Goal: Task Accomplishment & Management: Complete application form

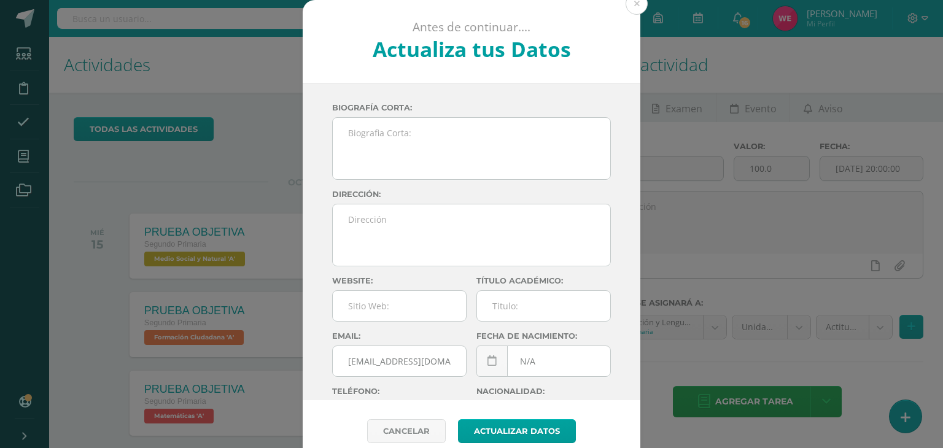
click at [903, 408] on div "Antes de continuar.... Actualiza tus Datos [PERSON_NAME] [PERSON_NAME] dxwMhMx4…" at bounding box center [471, 231] width 933 height 463
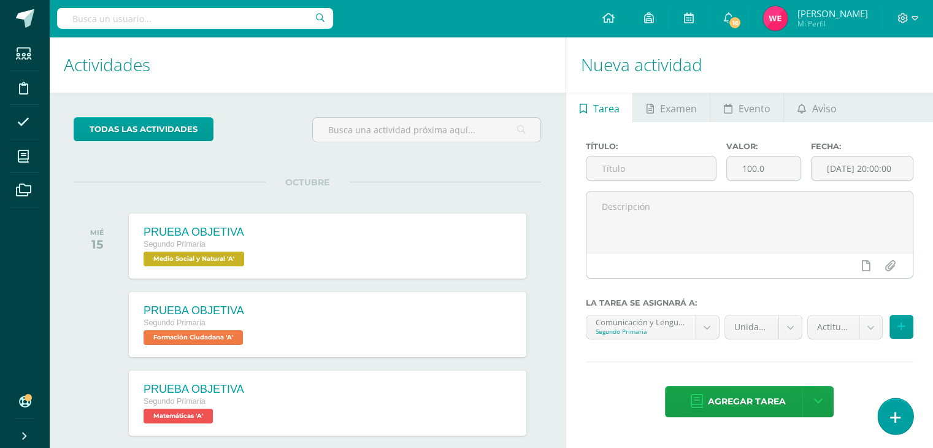
click at [903, 408] on link at bounding box center [895, 416] width 35 height 36
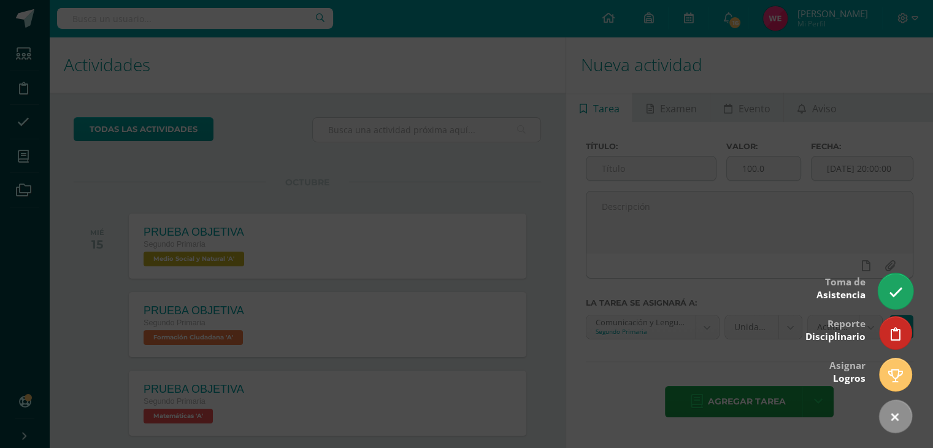
click at [904, 285] on link at bounding box center [895, 291] width 35 height 36
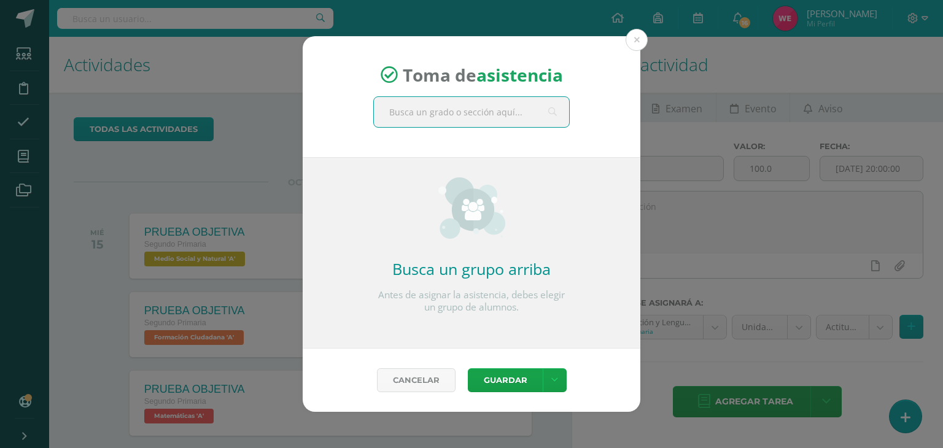
click at [493, 108] on input "text" at bounding box center [471, 112] width 195 height 30
type input "segundo"
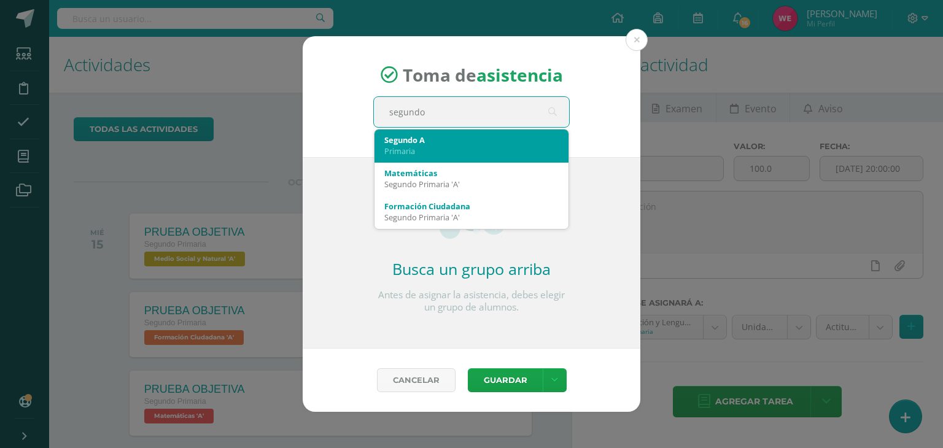
click at [441, 155] on div "Primaria" at bounding box center [471, 150] width 174 height 11
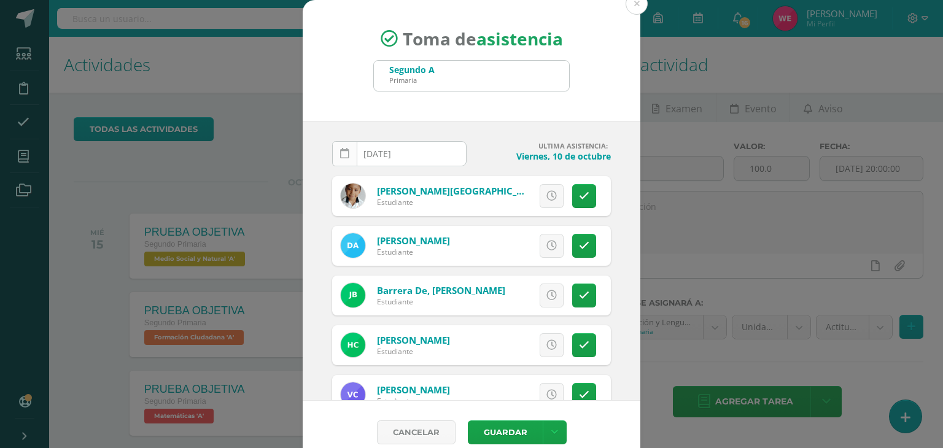
click at [344, 148] on link at bounding box center [344, 153] width 25 height 25
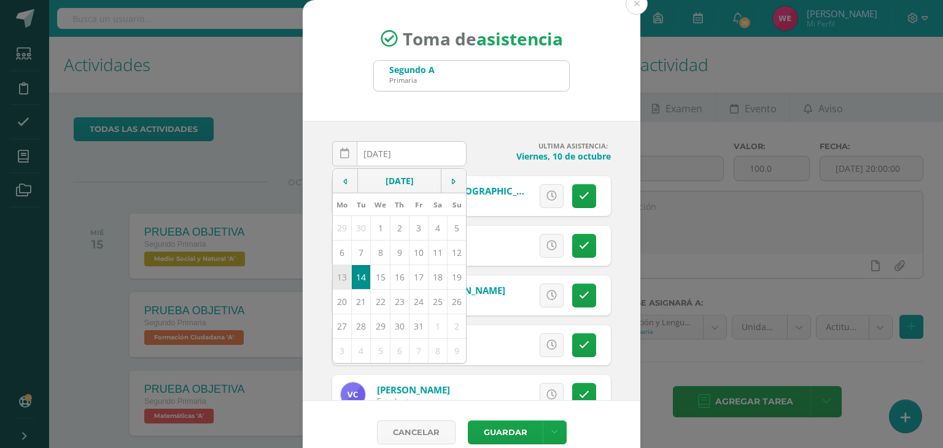
click at [334, 277] on td "13" at bounding box center [342, 276] width 19 height 25
type input "[DATE]"
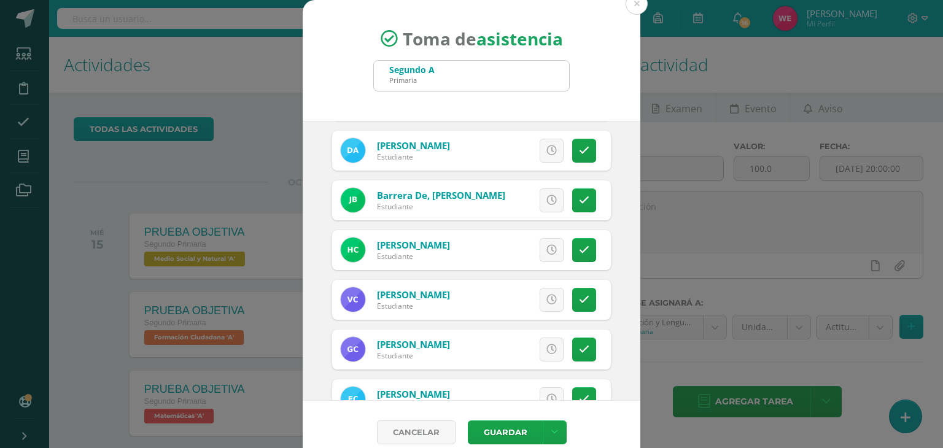
scroll to position [98, 0]
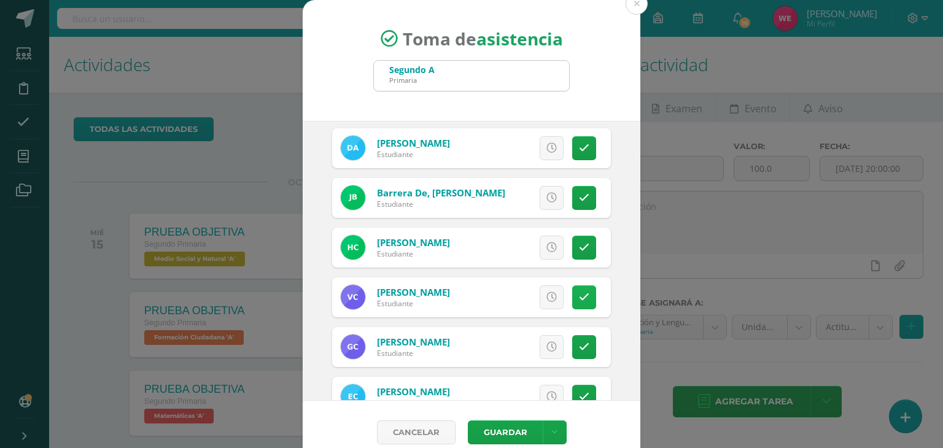
click at [572, 298] on link at bounding box center [584, 297] width 24 height 24
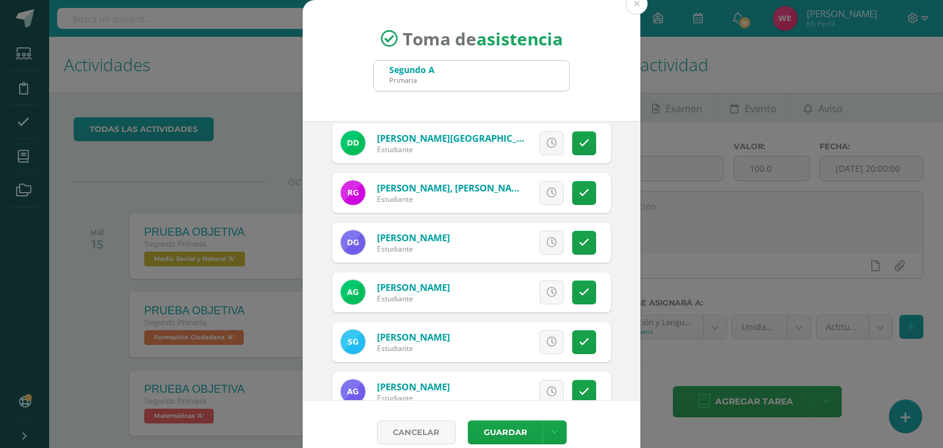
scroll to position [550, 0]
click at [572, 290] on link at bounding box center [584, 292] width 24 height 24
click at [528, 290] on span "Excusa" at bounding box center [531, 292] width 34 height 23
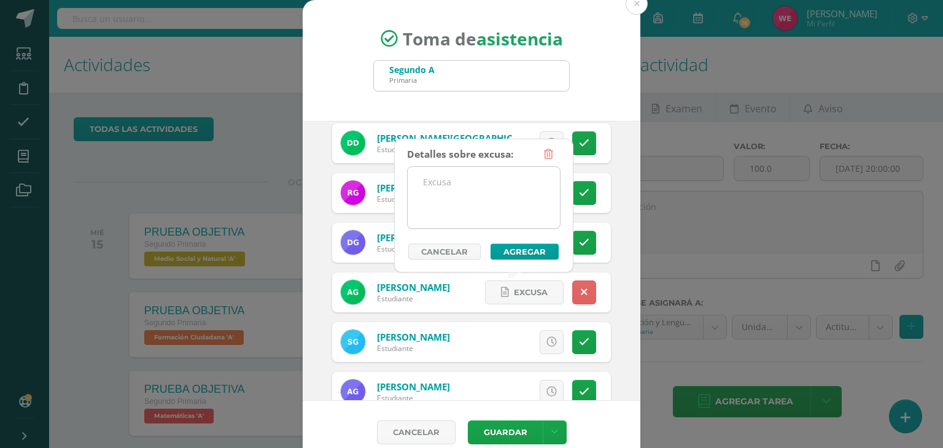
click at [484, 176] on textarea at bounding box center [483, 197] width 152 height 61
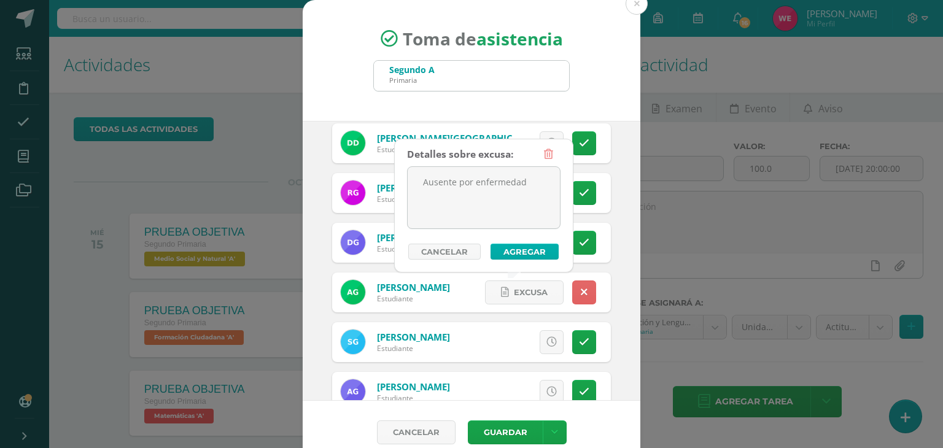
type textarea "Ausente por enfermedad"
click at [509, 254] on button "Agregar" at bounding box center [524, 252] width 68 height 16
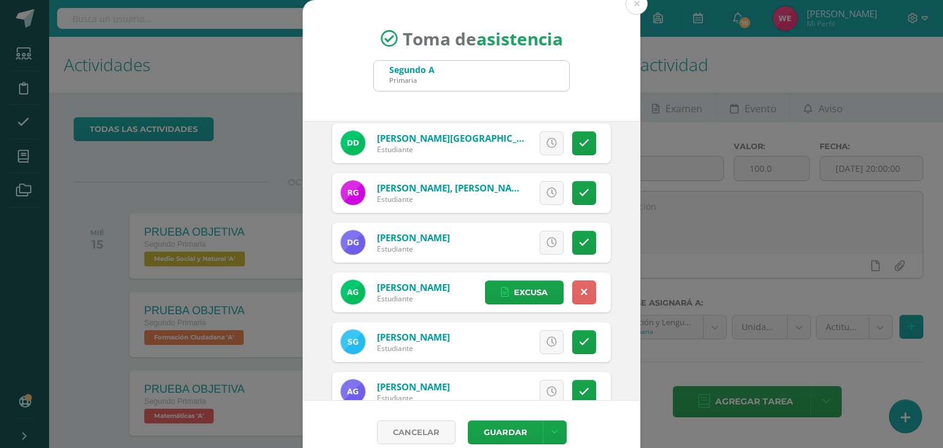
scroll to position [580, 0]
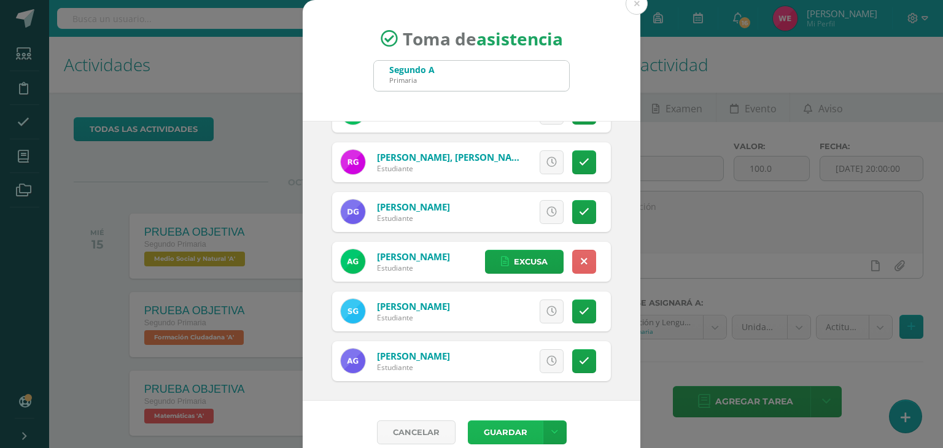
click at [488, 438] on button "Guardar" at bounding box center [505, 432] width 75 height 24
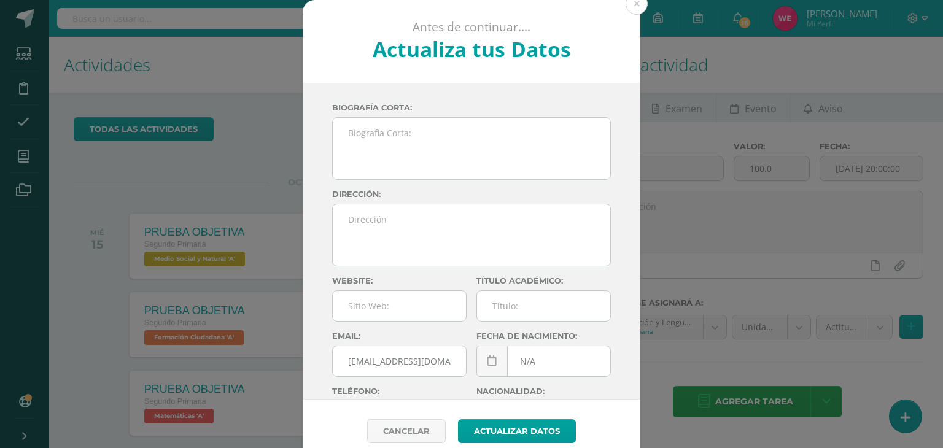
click at [903, 414] on div "Antes de continuar.... Actualiza tus Datos [PERSON_NAME] [PERSON_NAME] dxwMhMx4…" at bounding box center [471, 231] width 933 height 463
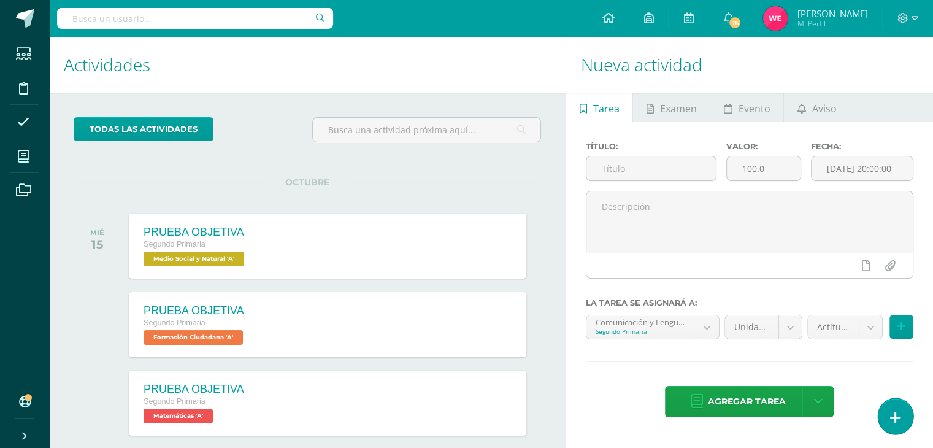
click at [903, 414] on link at bounding box center [895, 416] width 35 height 36
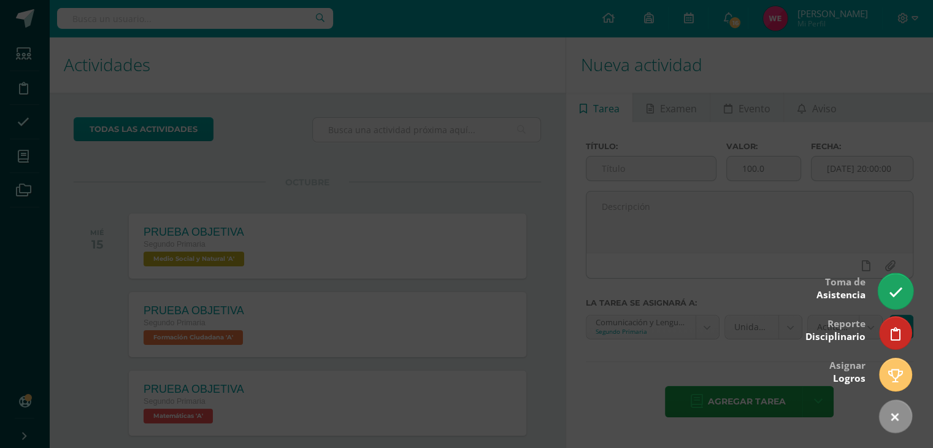
click at [903, 295] on link at bounding box center [895, 291] width 35 height 36
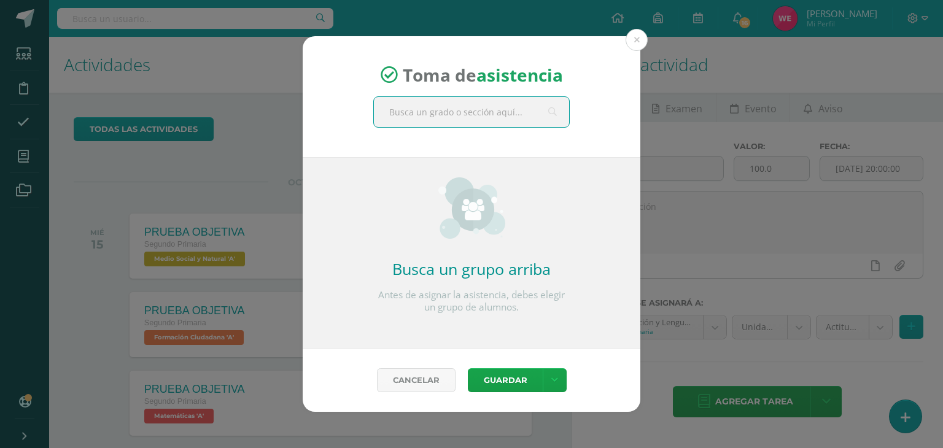
click at [518, 121] on input "text" at bounding box center [471, 112] width 195 height 30
type input "SEGUND"
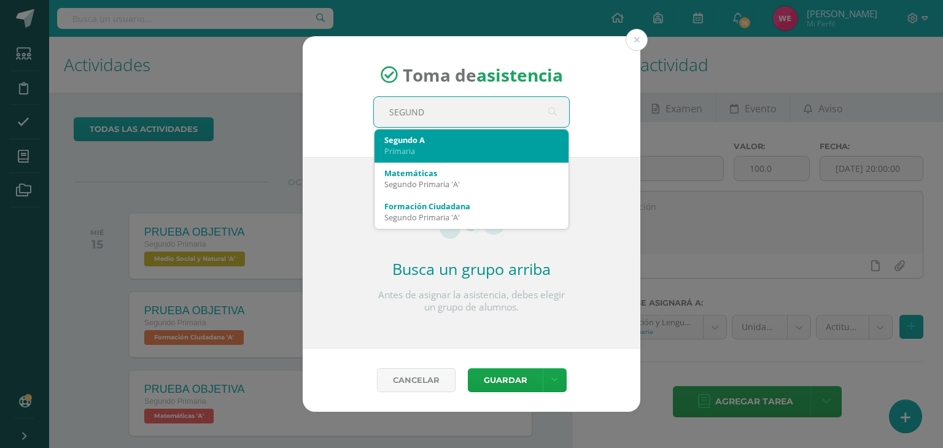
click at [490, 141] on div "Segundo A" at bounding box center [471, 139] width 174 height 11
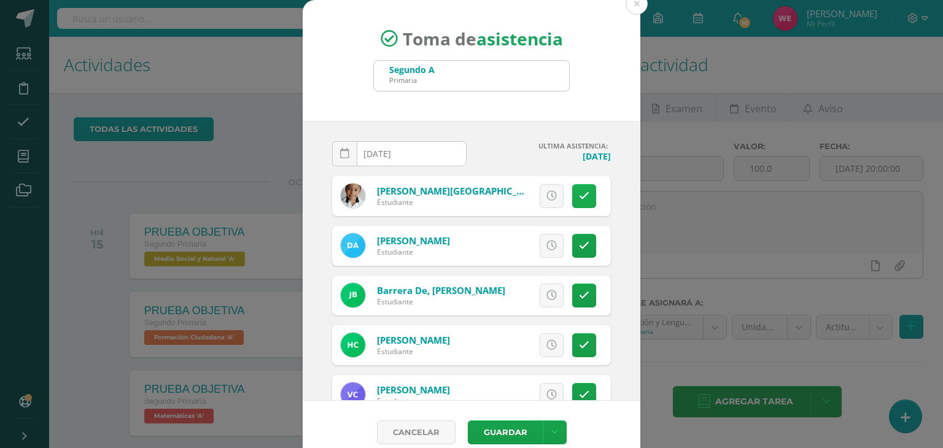
click at [572, 190] on link at bounding box center [584, 196] width 24 height 24
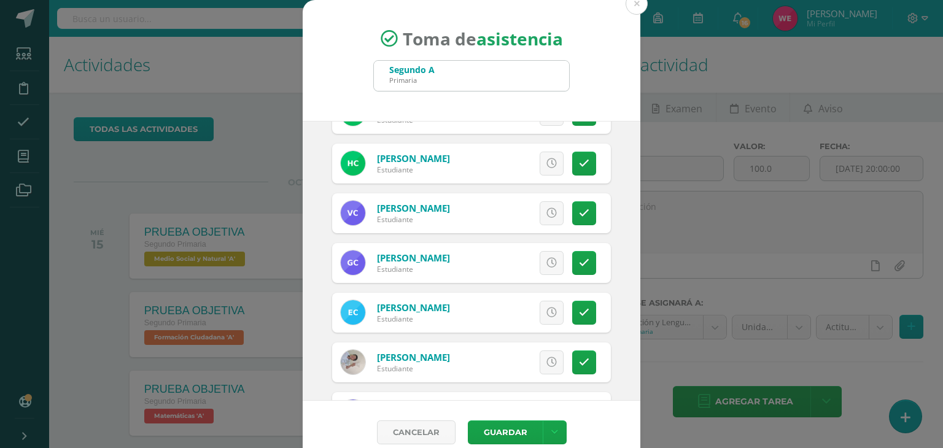
scroll to position [183, 0]
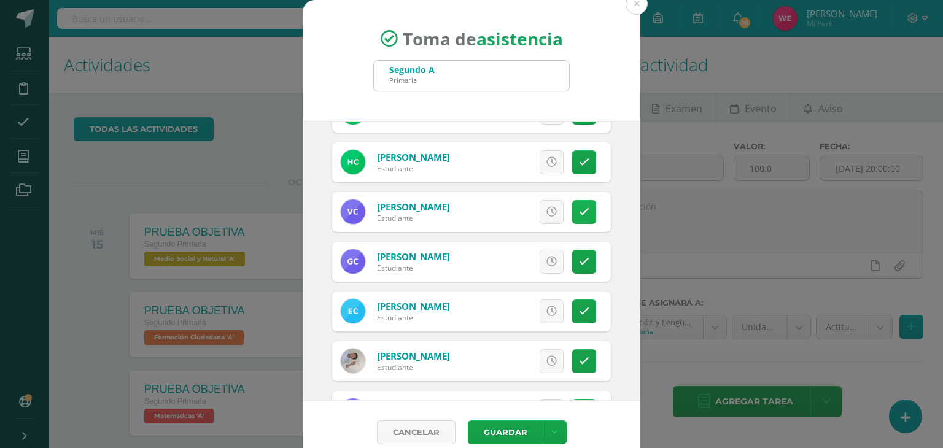
click at [576, 217] on link at bounding box center [584, 212] width 24 height 24
click at [530, 217] on span "Excusa" at bounding box center [531, 212] width 34 height 23
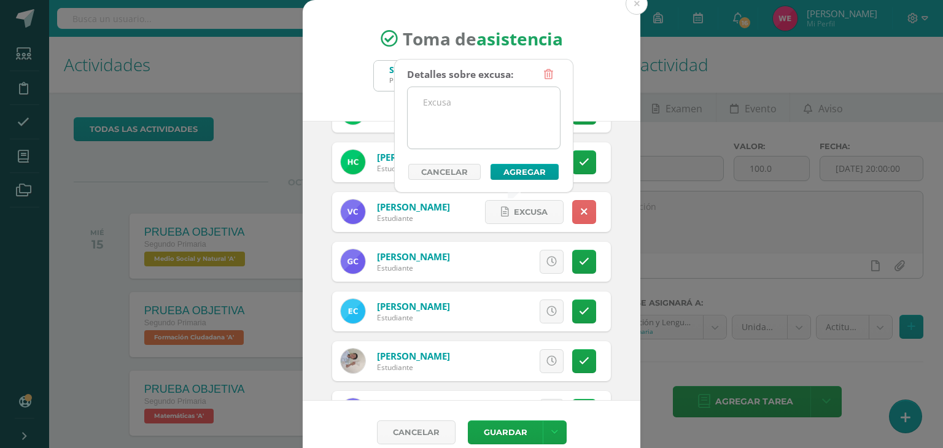
click at [473, 114] on textarea at bounding box center [483, 117] width 152 height 61
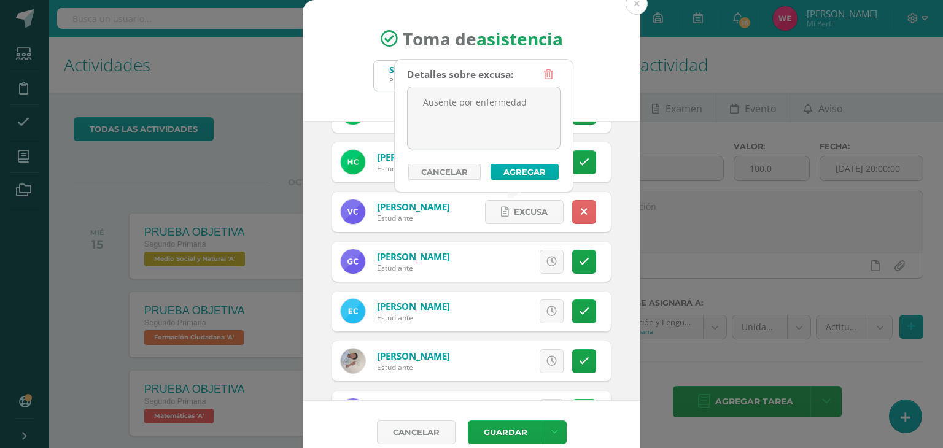
type textarea "Ausente por enfermedad"
click at [532, 170] on button "Agregar" at bounding box center [524, 172] width 68 height 16
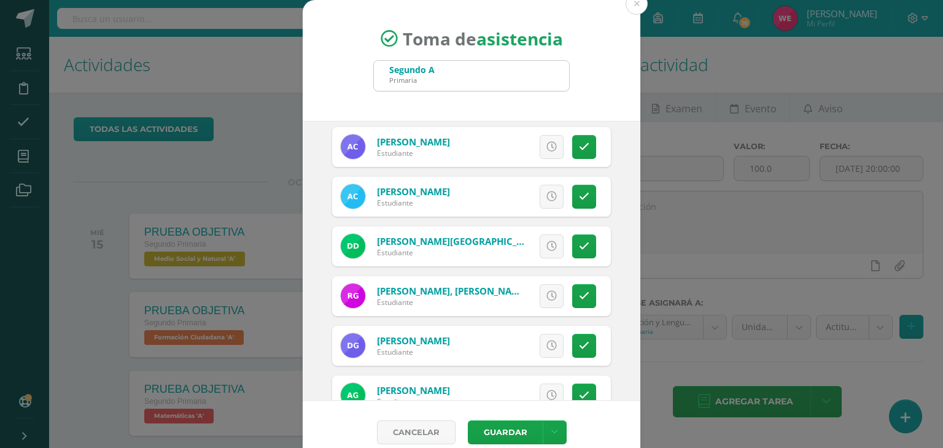
scroll to position [452, 0]
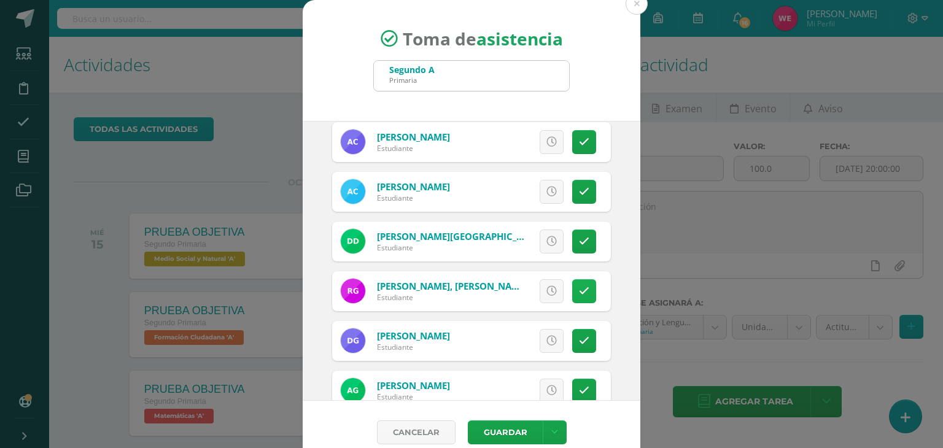
click at [572, 285] on link at bounding box center [584, 291] width 24 height 24
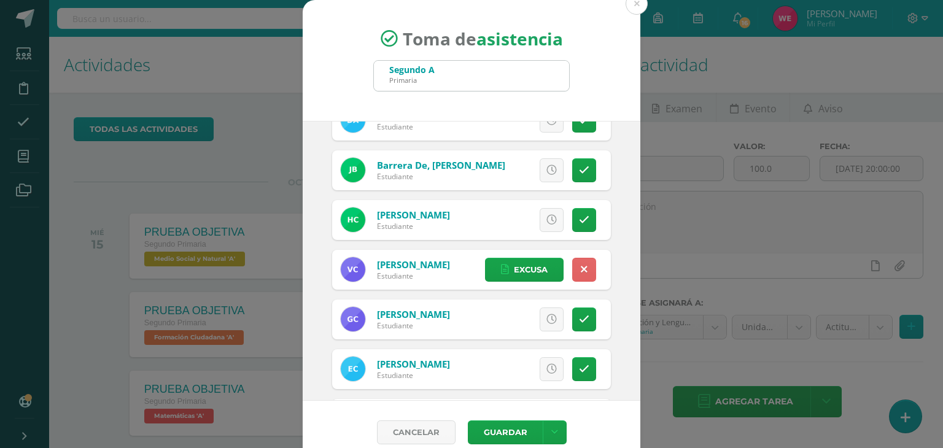
scroll to position [0, 0]
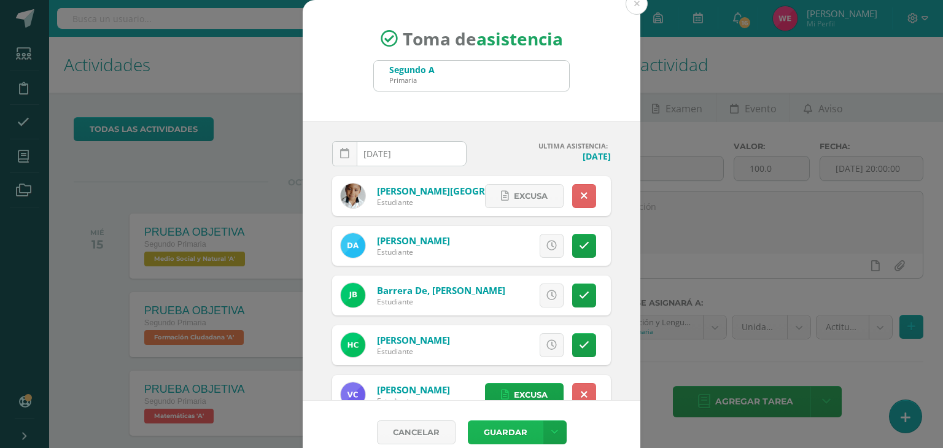
click at [499, 430] on button "Guardar" at bounding box center [505, 432] width 75 height 24
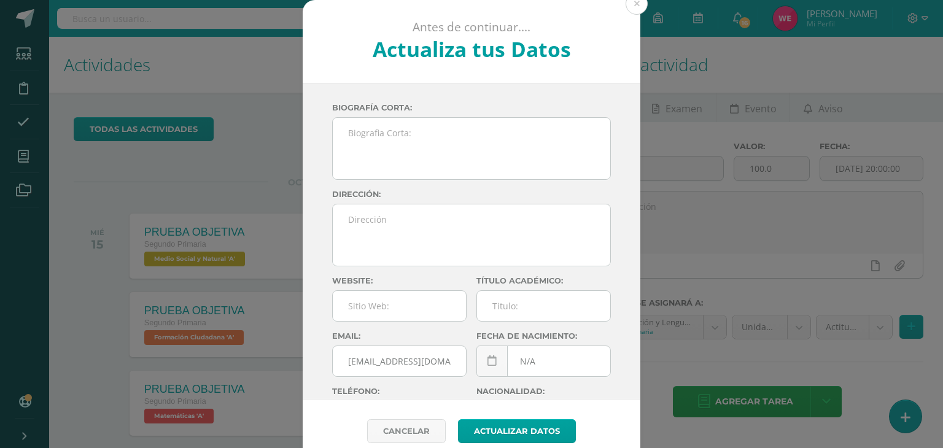
click at [230, 173] on div "Antes de continuar.... Actualiza tus Datos [PERSON_NAME] [PERSON_NAME] dxwMhMx4…" at bounding box center [471, 231] width 933 height 463
